Goal: Check status: Check status

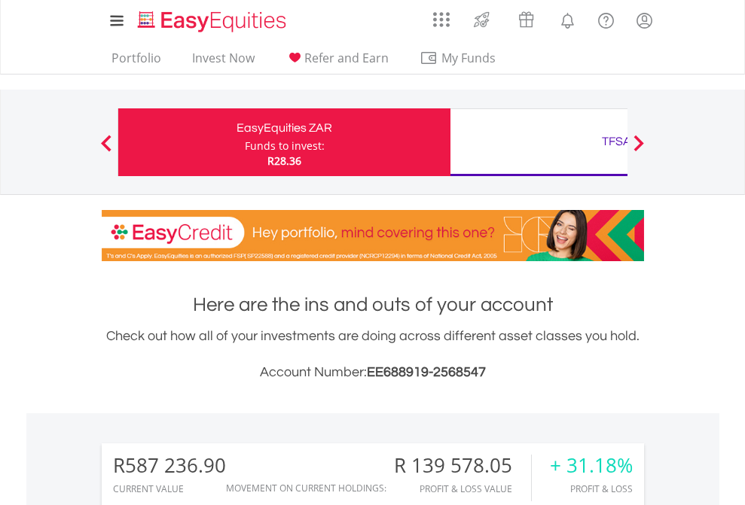
scroll to position [145, 236]
click at [245, 142] on div "Funds to invest:" at bounding box center [285, 146] width 80 height 15
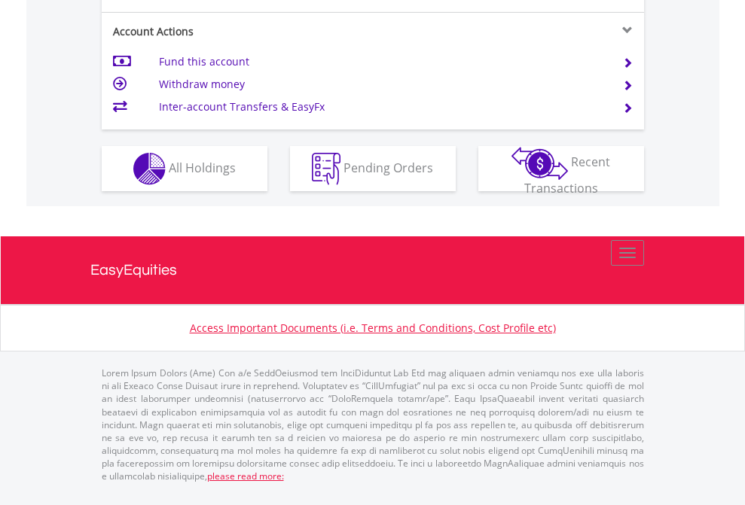
scroll to position [1413, 0]
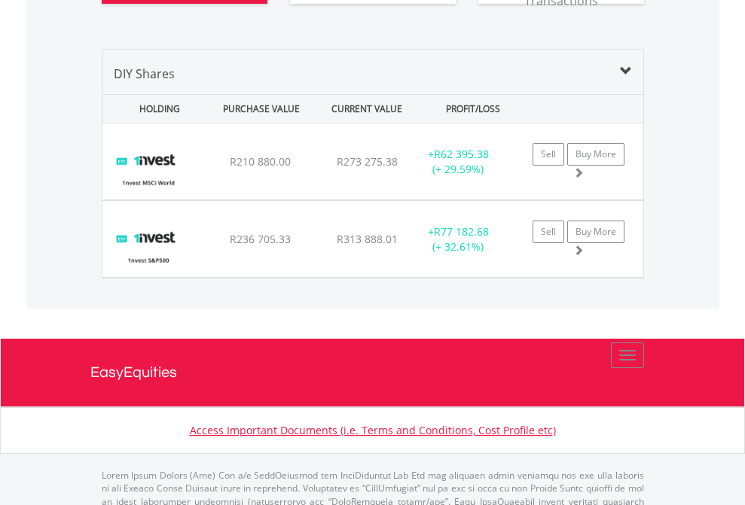
scroll to position [1735, 0]
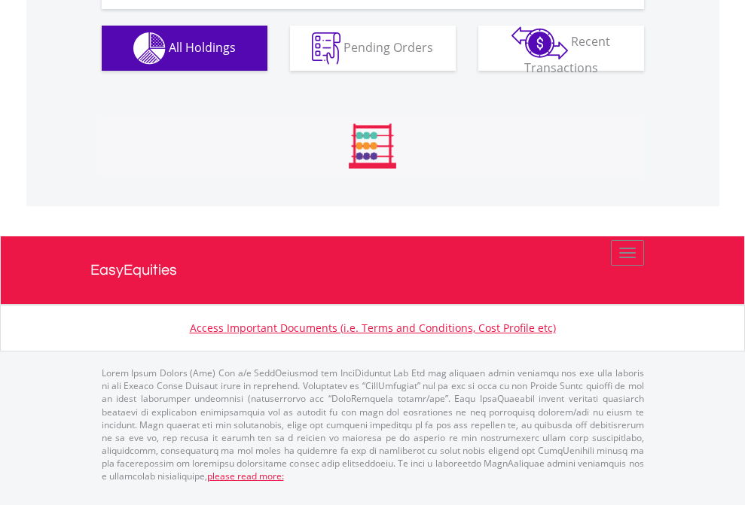
scroll to position [145, 236]
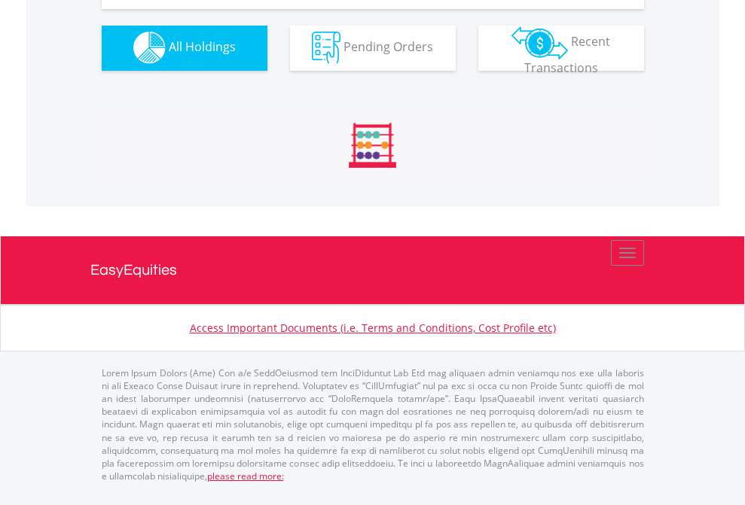
scroll to position [1491, 0]
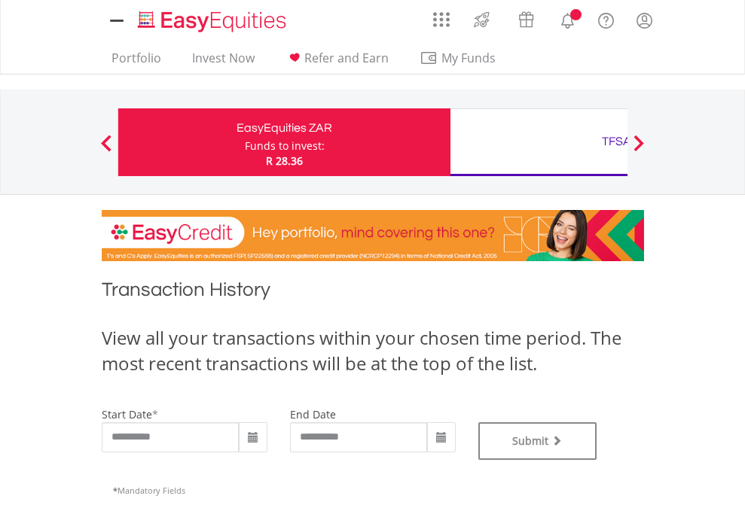
type input "**********"
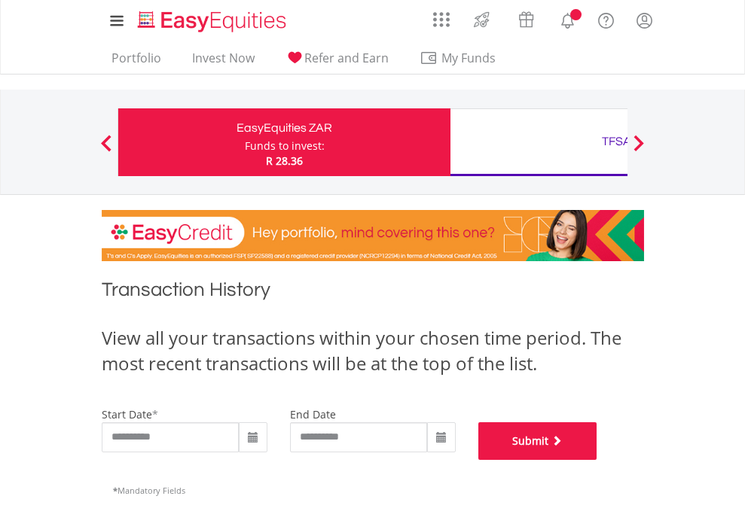
click at [597, 460] on button "Submit" at bounding box center [537, 441] width 119 height 38
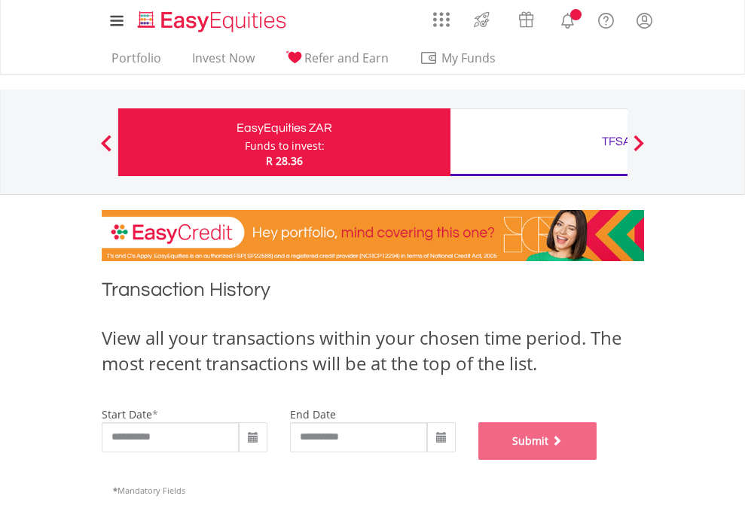
scroll to position [611, 0]
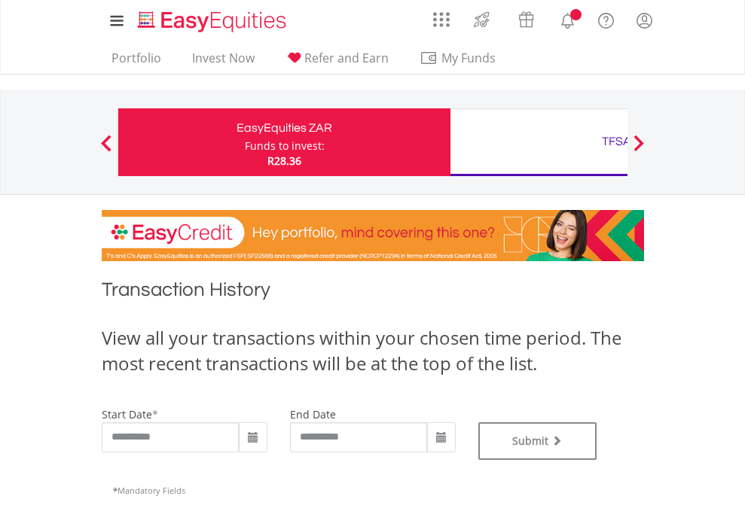
click at [538, 142] on div "TFSA" at bounding box center [616, 141] width 314 height 21
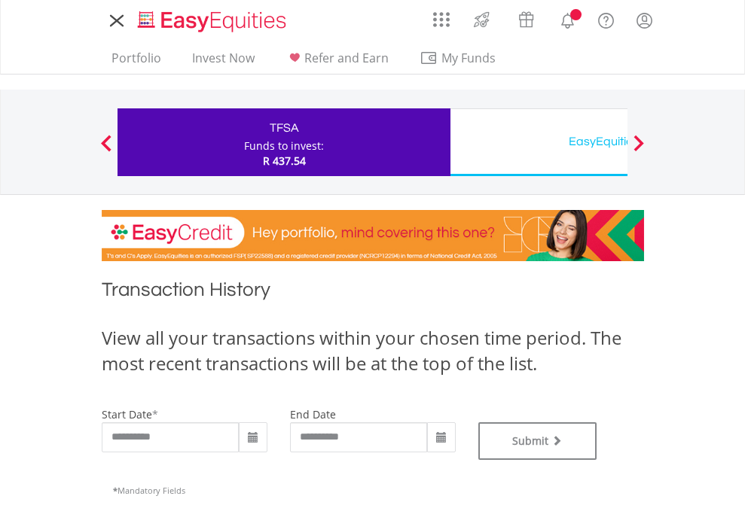
type input "**********"
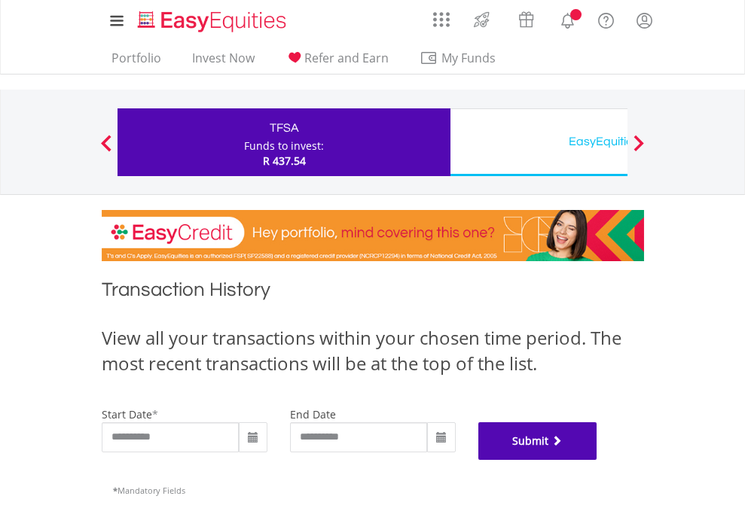
click at [597, 460] on button "Submit" at bounding box center [537, 441] width 119 height 38
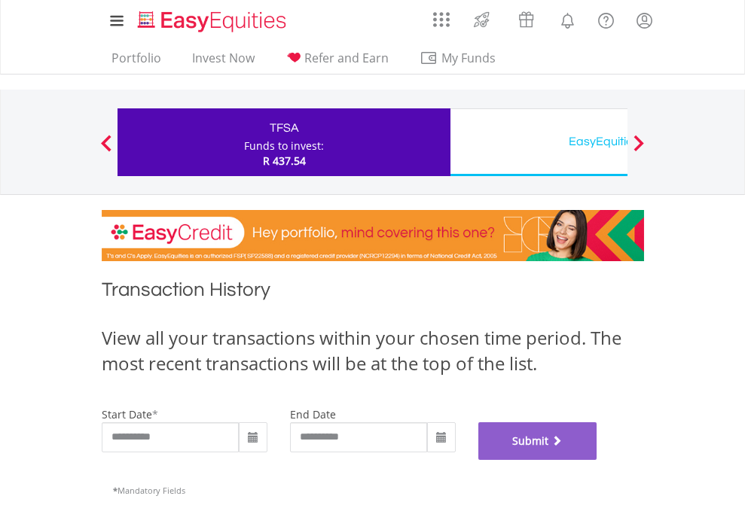
scroll to position [611, 0]
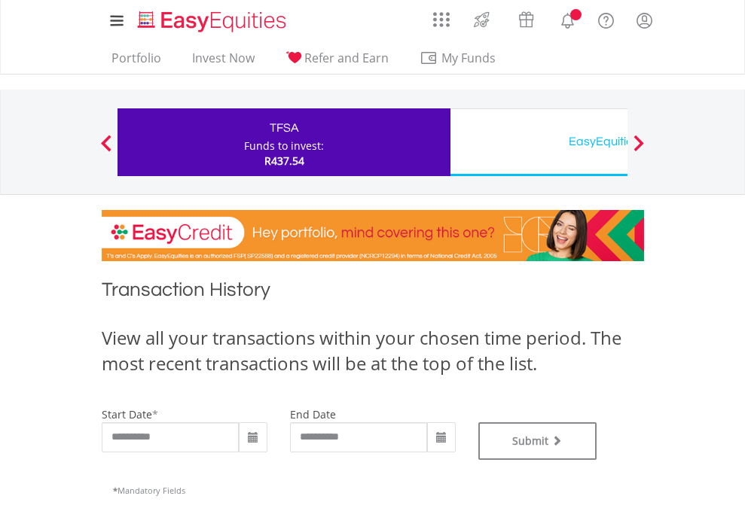
click at [538, 142] on div "EasyEquities USD" at bounding box center [616, 141] width 314 height 21
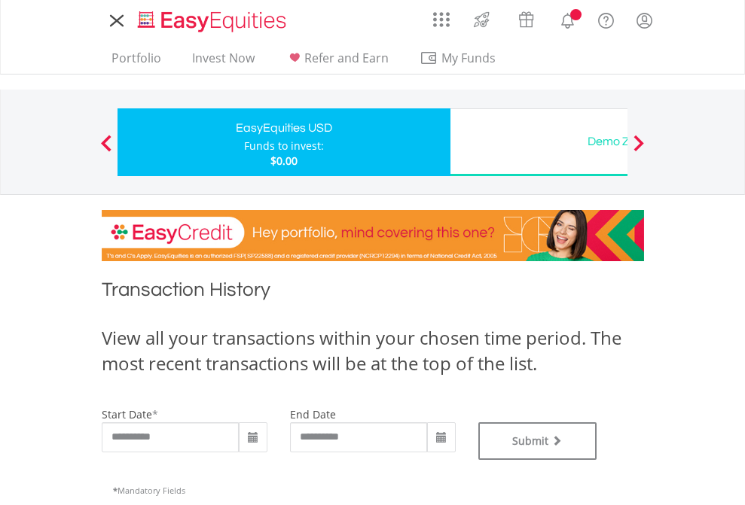
type input "**********"
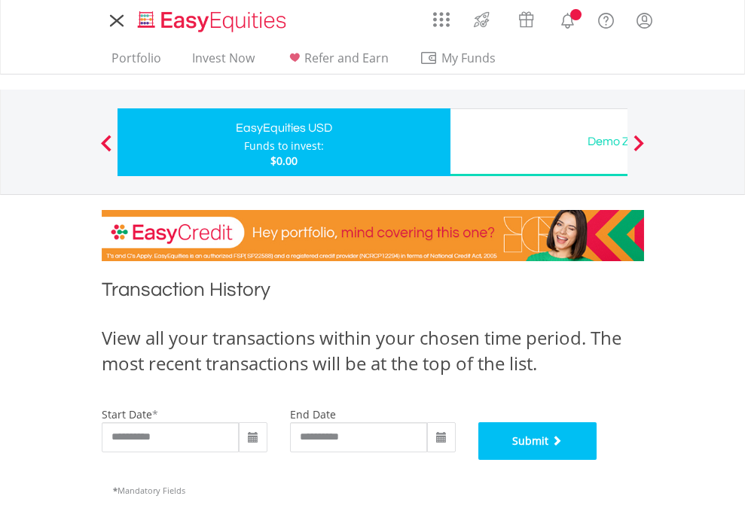
click at [597, 460] on button "Submit" at bounding box center [537, 441] width 119 height 38
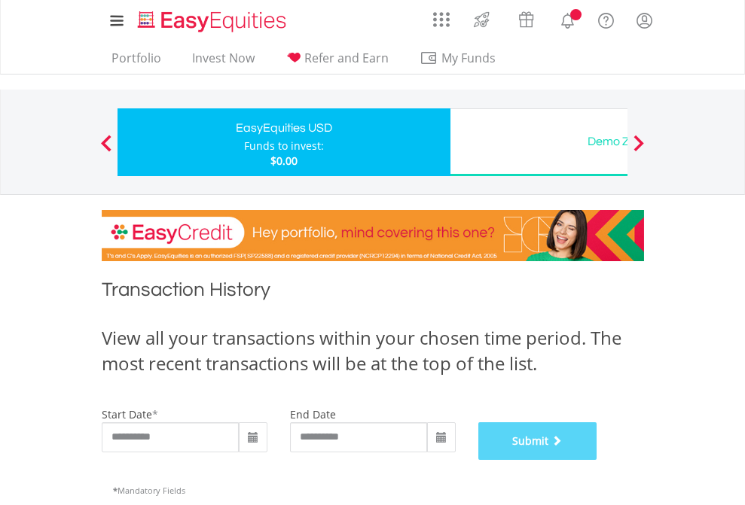
scroll to position [611, 0]
